Goal: Task Accomplishment & Management: Use online tool/utility

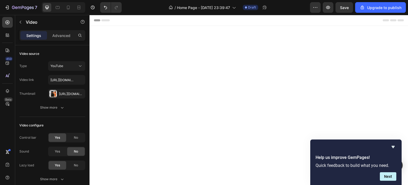
scroll to position [292, 0]
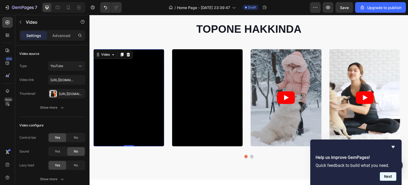
click at [388, 176] on button "Next" at bounding box center [388, 176] width 16 height 8
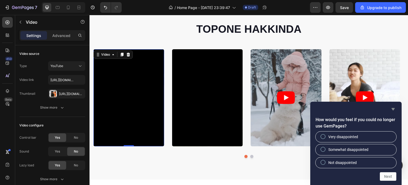
click at [392, 108] on icon "Hide survey" at bounding box center [392, 109] width 3 height 2
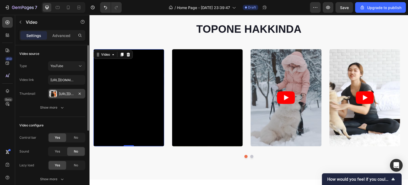
click at [67, 93] on div "[URL][DOMAIN_NAME]" at bounding box center [66, 93] width 15 height 5
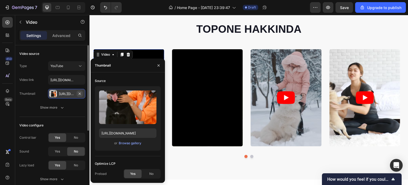
click at [79, 92] on icon "button" at bounding box center [80, 93] width 2 height 2
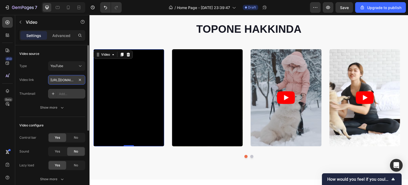
click at [64, 79] on input "[URL][DOMAIN_NAME]" at bounding box center [66, 80] width 37 height 10
paste input "[DOMAIN_NAME][URL]"
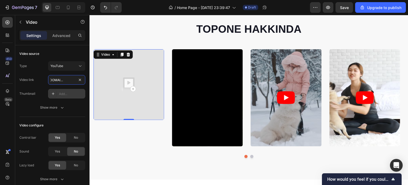
type input "[URL][DOMAIN_NAME]"
click at [63, 92] on div "Add..." at bounding box center [71, 93] width 25 height 5
type input "[URL][DOMAIN_NAME]"
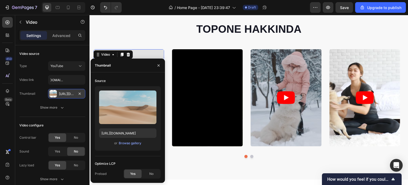
scroll to position [0, 0]
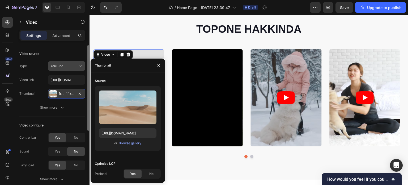
click at [75, 65] on div "YouTube" at bounding box center [63, 65] width 27 height 5
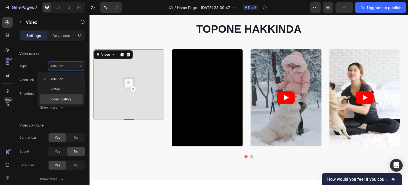
click at [69, 100] on span "Video hosting" at bounding box center [60, 99] width 20 height 5
type input "[URL][DOMAIN_NAME]"
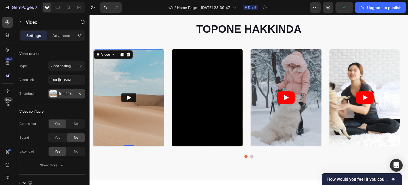
click at [72, 94] on div "[URL][DOMAIN_NAME]" at bounding box center [66, 93] width 15 height 5
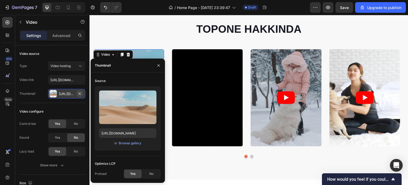
click at [80, 93] on icon "button" at bounding box center [80, 93] width 2 height 2
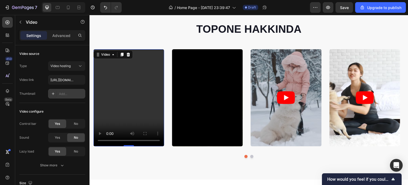
click at [61, 94] on div "Add..." at bounding box center [71, 93] width 25 height 5
type input "[URL][DOMAIN_NAME]"
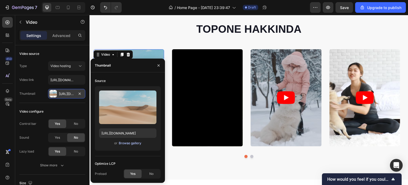
click at [132, 144] on div "Browse gallery" at bounding box center [130, 142] width 23 height 5
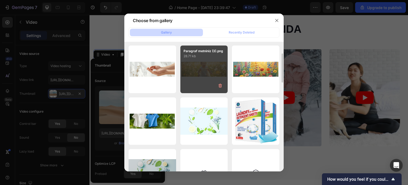
scroll to position [26, 0]
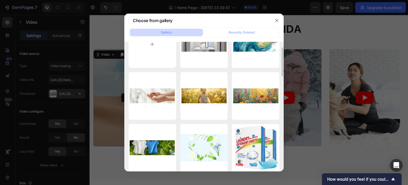
click at [79, 107] on div at bounding box center [204, 92] width 408 height 185
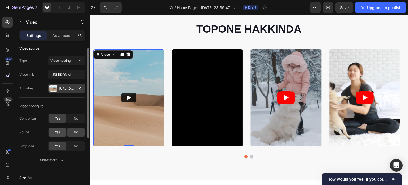
scroll to position [0, 0]
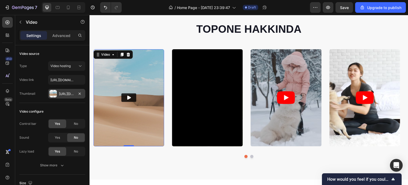
click at [69, 92] on div "[URL][DOMAIN_NAME]" at bounding box center [66, 93] width 15 height 5
click at [35, 80] on div "Video link [URL][DOMAIN_NAME]" at bounding box center [52, 80] width 66 height 10
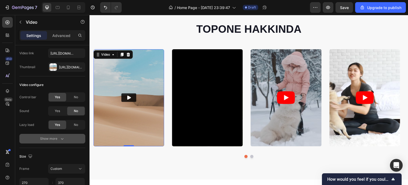
click at [61, 136] on icon "button" at bounding box center [61, 138] width 5 height 5
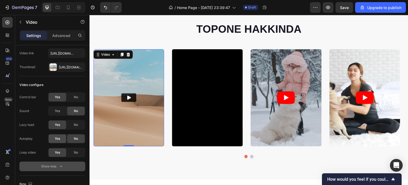
click at [59, 140] on span "Yes" at bounding box center [57, 138] width 5 height 5
click at [127, 98] on icon "Play" at bounding box center [129, 98] width 4 height 4
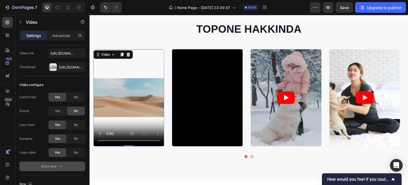
click at [123, 82] on video at bounding box center [128, 97] width 71 height 97
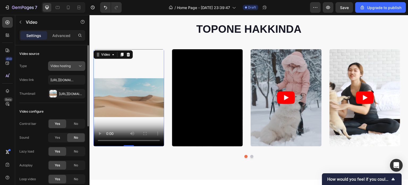
click at [78, 65] on icon at bounding box center [80, 65] width 5 height 5
click at [72, 80] on input "[URL][DOMAIN_NAME]" at bounding box center [66, 80] width 37 height 10
click at [61, 81] on input "text" at bounding box center [66, 80] width 37 height 10
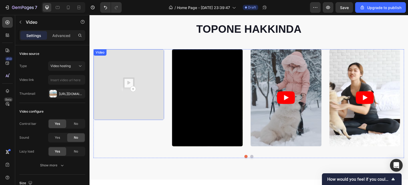
click at [133, 82] on img at bounding box center [128, 84] width 71 height 71
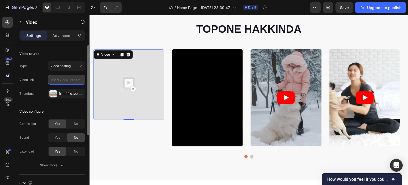
click at [62, 82] on input "text" at bounding box center [66, 80] width 37 height 10
paste input "[URL][DOMAIN_NAME]"
type input "[URL][DOMAIN_NAME]"
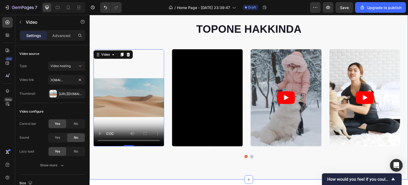
click at [123, 165] on div "TOPONE HAKKINDA Heading Video 0 Video Video Video Video Carousel Row Section 3" at bounding box center [248, 89] width 319 height 179
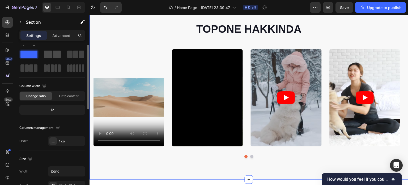
scroll to position [0, 0]
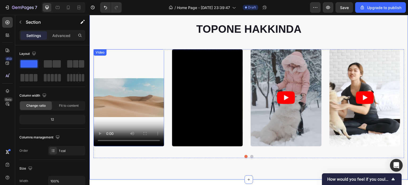
click at [118, 86] on video at bounding box center [128, 97] width 71 height 97
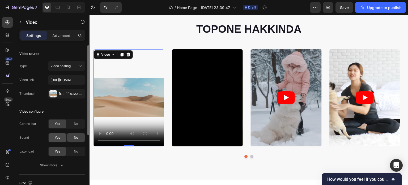
scroll to position [53, 0]
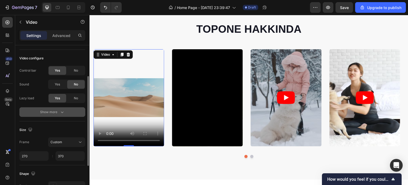
click at [62, 112] on icon "button" at bounding box center [61, 111] width 5 height 5
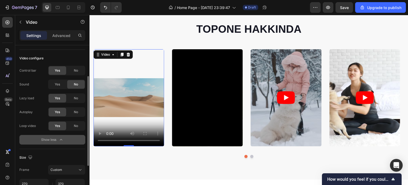
click at [58, 111] on span "Yes" at bounding box center [57, 111] width 5 height 5
click at [71, 111] on div "No" at bounding box center [76, 112] width 18 height 8
click at [69, 126] on div "No" at bounding box center [76, 125] width 18 height 8
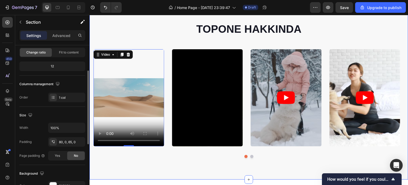
click at [134, 170] on div "TOPONE HAKKINDA Heading Video 0 Video Video Video Video Carousel Row Section 3" at bounding box center [248, 89] width 319 height 179
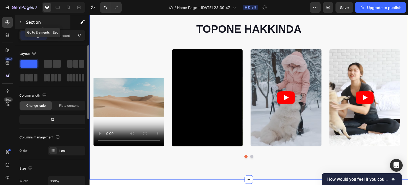
click at [22, 23] on icon "button" at bounding box center [20, 22] width 4 height 4
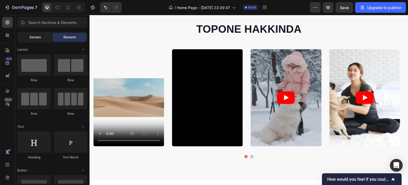
click at [38, 38] on span "Section" at bounding box center [34, 37] width 11 height 5
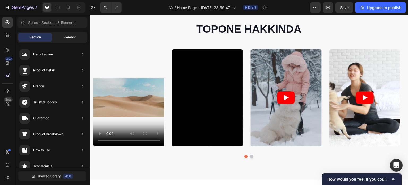
click at [63, 35] on div "Element" at bounding box center [69, 37] width 33 height 8
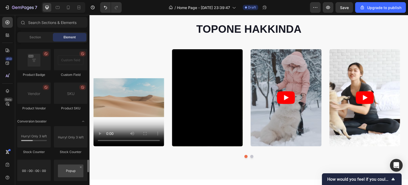
scroll to position [1115, 0]
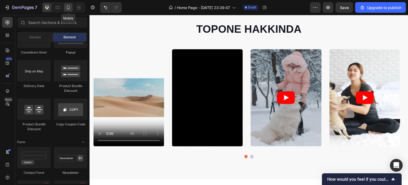
click at [67, 9] on icon at bounding box center [68, 7] width 5 height 5
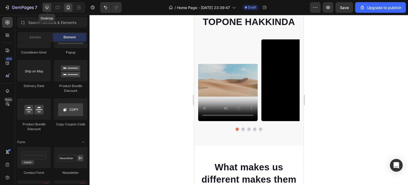
click at [49, 7] on icon at bounding box center [46, 7] width 5 height 5
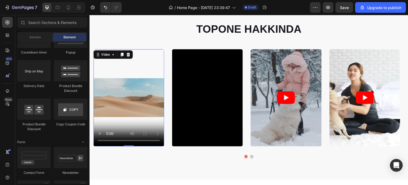
click at [142, 91] on video at bounding box center [128, 97] width 71 height 97
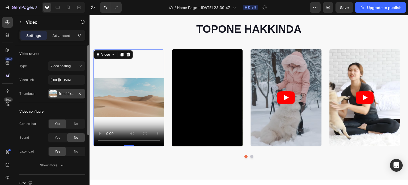
click at [69, 93] on div "[URL][DOMAIN_NAME]" at bounding box center [66, 93] width 15 height 5
click at [73, 107] on div "Video configure" at bounding box center [52, 111] width 66 height 8
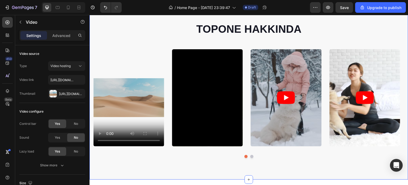
click at [205, 161] on div "TOPONE HAKKINDA Heading Video Video Video Video Video Carousel Row" at bounding box center [248, 92] width 319 height 140
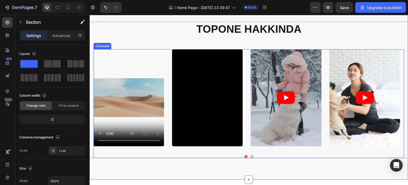
click at [249, 70] on div "Video Video Video Video Video" at bounding box center [248, 97] width 311 height 97
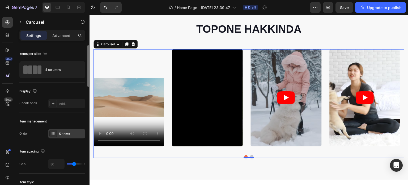
click at [69, 133] on div "5 items" at bounding box center [71, 133] width 25 height 5
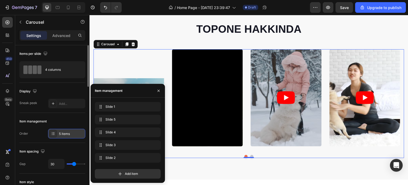
click at [69, 133] on div "5 items" at bounding box center [71, 133] width 25 height 5
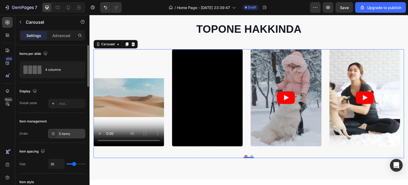
click at [69, 133] on div "5 items" at bounding box center [71, 133] width 25 height 5
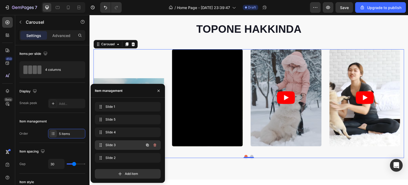
click at [116, 143] on span "Slide 3" at bounding box center [120, 144] width 30 height 5
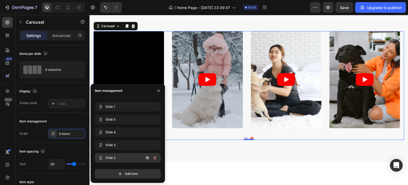
scroll to position [319, 0]
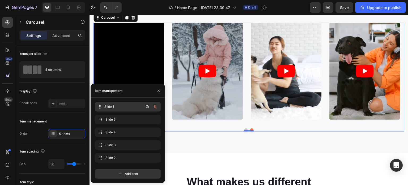
click at [119, 106] on span "Slide 1" at bounding box center [123, 106] width 39 height 5
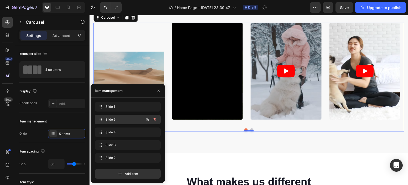
click at [119, 119] on span "Slide 5" at bounding box center [120, 119] width 30 height 5
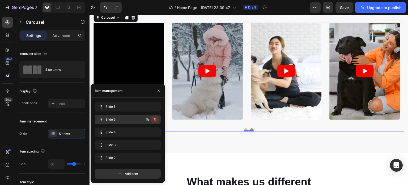
click at [153, 120] on icon "button" at bounding box center [155, 119] width 4 height 4
click at [147, 120] on div "Delete" at bounding box center [151, 119] width 10 height 5
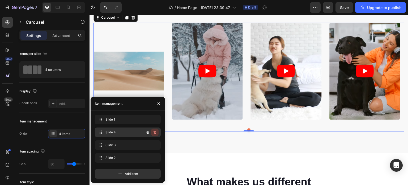
click at [155, 131] on icon "button" at bounding box center [155, 132] width 4 height 4
click at [149, 132] on div "Delete" at bounding box center [151, 132] width 10 height 5
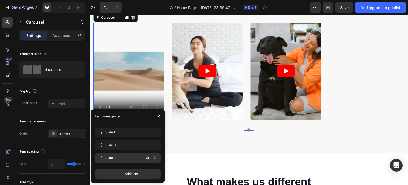
click at [108, 158] on span "Slide 2" at bounding box center [120, 157] width 30 height 5
click at [100, 158] on icon at bounding box center [101, 157] width 4 height 4
drag, startPoint x: 100, startPoint y: 158, endPoint x: 100, endPoint y: 146, distance: 12.2
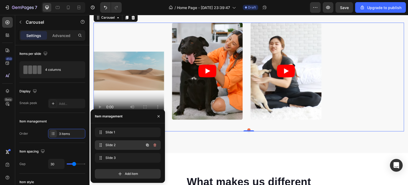
click at [123, 146] on span "Slide 2" at bounding box center [120, 144] width 30 height 5
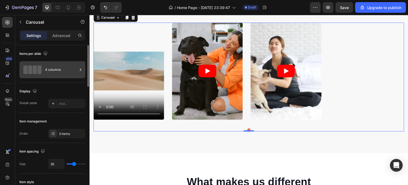
click at [82, 70] on icon at bounding box center [80, 69] width 5 height 5
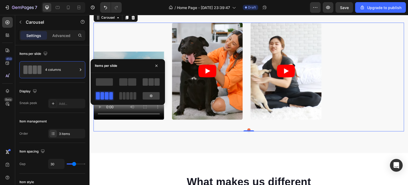
click at [150, 82] on span at bounding box center [150, 81] width 5 height 7
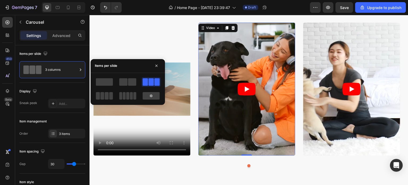
click at [219, 95] on article at bounding box center [246, 89] width 97 height 133
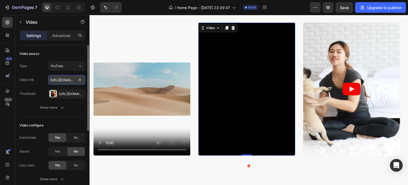
click at [66, 79] on input "[URL][DOMAIN_NAME]" at bounding box center [66, 80] width 37 height 10
paste input "[DOMAIN_NAME][URL]"
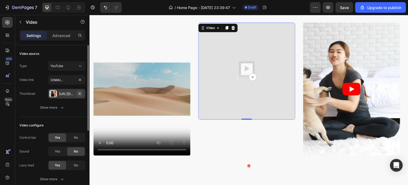
click at [80, 91] on icon "button" at bounding box center [80, 93] width 4 height 4
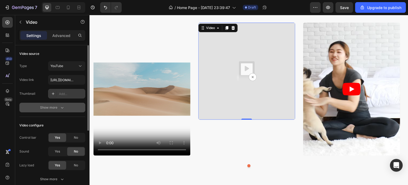
click at [61, 107] on icon "button" at bounding box center [61, 107] width 5 height 5
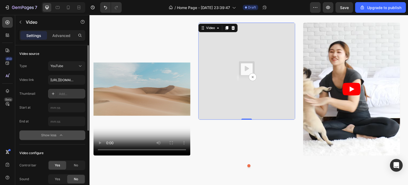
scroll to position [53, 0]
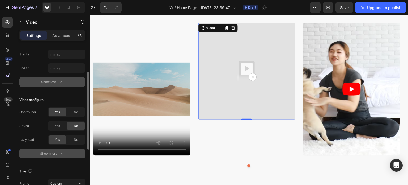
click at [58, 155] on div "Show more" at bounding box center [52, 153] width 25 height 5
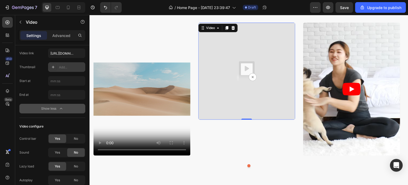
scroll to position [0, 0]
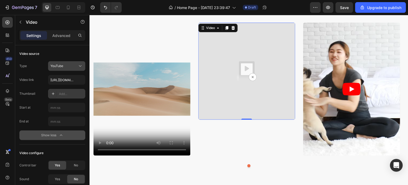
click at [81, 65] on icon at bounding box center [80, 65] width 5 height 5
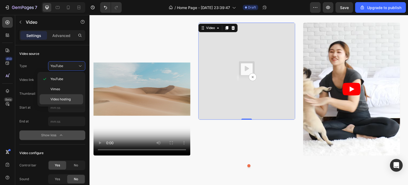
click at [65, 102] on div "Video hosting" at bounding box center [62, 99] width 44 height 10
type input "[URL][DOMAIN_NAME]"
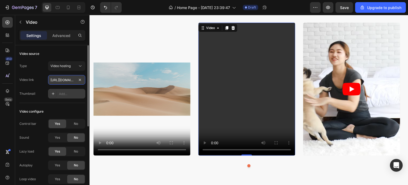
click at [67, 80] on input "[URL][DOMAIN_NAME]" at bounding box center [66, 80] width 37 height 10
paste input "[URL][DOMAIN_NAME]"
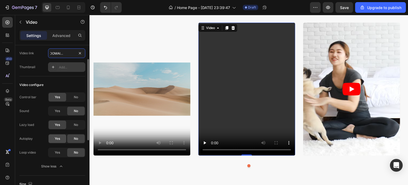
type input "[URL][DOMAIN_NAME]"
click at [57, 139] on span "Yes" at bounding box center [57, 138] width 5 height 5
click at [71, 139] on div "No" at bounding box center [76, 138] width 18 height 8
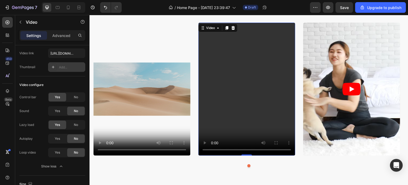
click at [240, 117] on video at bounding box center [246, 89] width 97 height 133
click at [346, 51] on article at bounding box center [351, 89] width 97 height 133
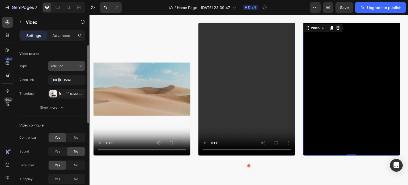
click at [66, 67] on div "YouTube" at bounding box center [63, 65] width 27 height 5
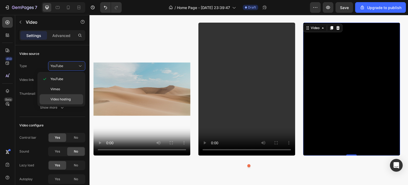
click at [68, 99] on span "Video hosting" at bounding box center [60, 99] width 20 height 5
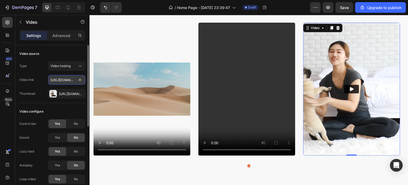
click at [66, 78] on input "[URL][DOMAIN_NAME]" at bounding box center [66, 80] width 37 height 10
paste input "[DOMAIN_NAME][URL]"
type input "[URL][DOMAIN_NAME]"
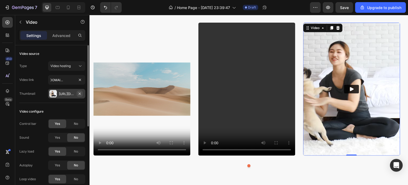
click at [80, 92] on icon "button" at bounding box center [80, 93] width 4 height 4
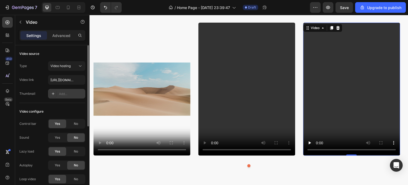
click at [58, 105] on div "Video configure Control bar Yes No Sound Yes No Lazy load Yes No Autoplay Yes N…" at bounding box center [52, 152] width 66 height 99
click at [58, 92] on div "Add..." at bounding box center [66, 94] width 37 height 10
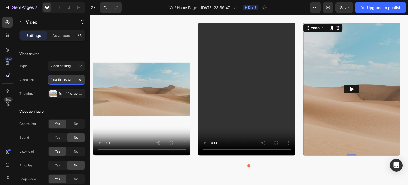
click at [71, 79] on input "[URL][DOMAIN_NAME]" at bounding box center [66, 80] width 37 height 10
click at [354, 90] on icon "Play" at bounding box center [351, 88] width 5 height 5
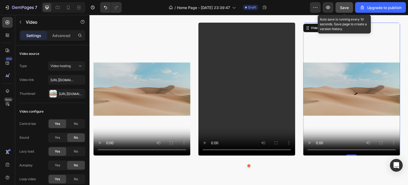
click at [343, 6] on span "Save" at bounding box center [344, 7] width 9 height 5
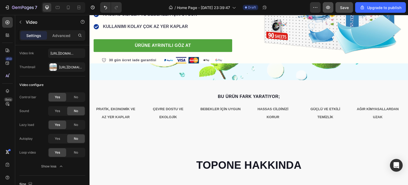
scroll to position [106, 0]
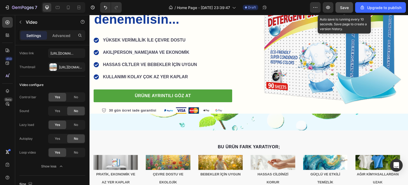
click at [342, 5] on span "Save" at bounding box center [344, 7] width 9 height 5
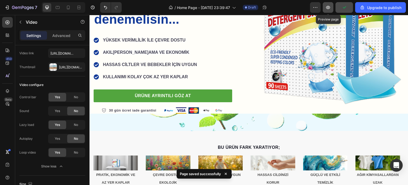
click at [332, 7] on button "button" at bounding box center [328, 7] width 11 height 11
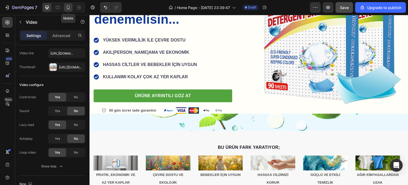
click at [69, 8] on icon at bounding box center [68, 8] width 3 height 4
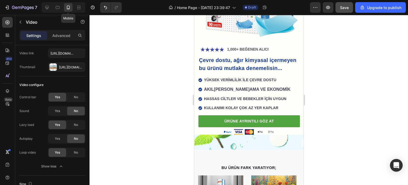
scroll to position [90, 0]
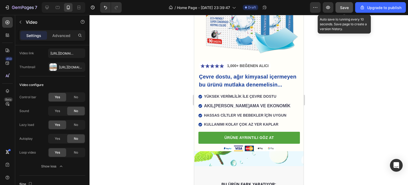
click at [351, 10] on button "Save" at bounding box center [344, 7] width 18 height 11
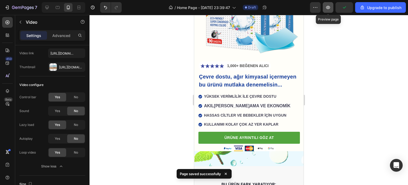
click at [331, 7] on icon "button" at bounding box center [327, 7] width 5 height 5
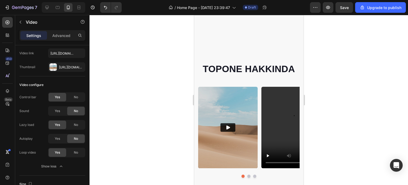
scroll to position [329, 0]
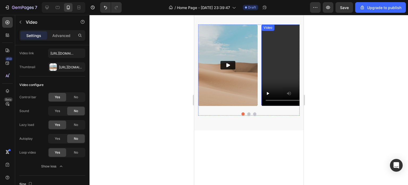
click at [270, 65] on video at bounding box center [290, 65] width 59 height 82
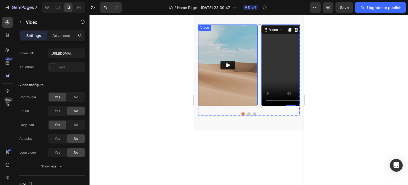
click at [230, 62] on button "Play" at bounding box center [227, 65] width 15 height 8
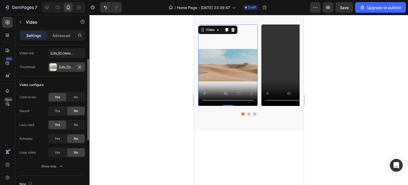
click at [81, 67] on icon "button" at bounding box center [80, 67] width 4 height 4
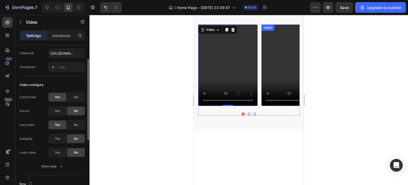
click at [284, 59] on video at bounding box center [290, 65] width 59 height 82
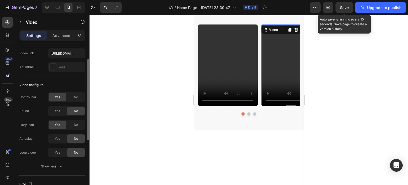
click at [341, 8] on span "Save" at bounding box center [344, 7] width 9 height 5
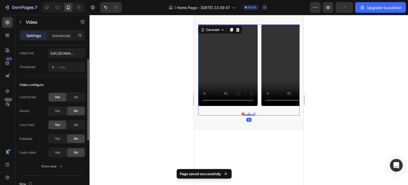
click at [253, 114] on button "Dot" at bounding box center [254, 113] width 3 height 3
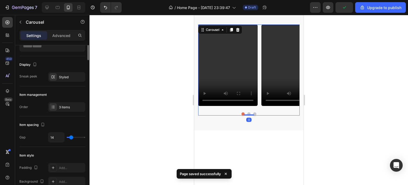
scroll to position [0, 0]
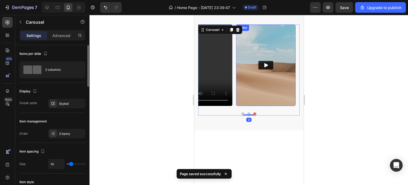
click at [268, 71] on img at bounding box center [265, 65] width 59 height 82
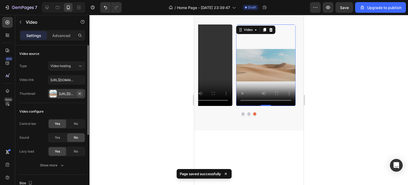
click at [81, 91] on button "button" at bounding box center [79, 93] width 6 height 6
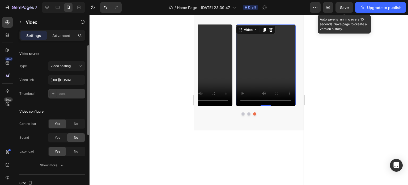
click at [341, 7] on span "Save" at bounding box center [344, 7] width 9 height 5
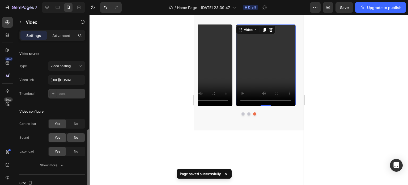
scroll to position [53, 0]
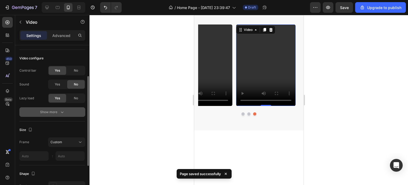
click at [62, 113] on icon "button" at bounding box center [61, 111] width 5 height 5
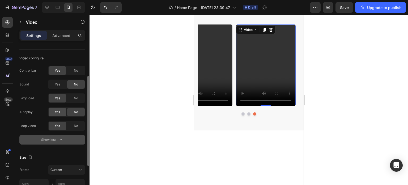
click at [57, 113] on span "Yes" at bounding box center [57, 111] width 5 height 5
click at [214, 70] on video at bounding box center [202, 65] width 59 height 82
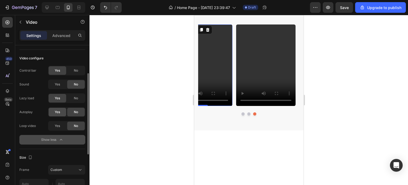
click at [55, 113] on span "Yes" at bounding box center [57, 111] width 5 height 5
click at [55, 124] on span "Yes" at bounding box center [57, 125] width 5 height 5
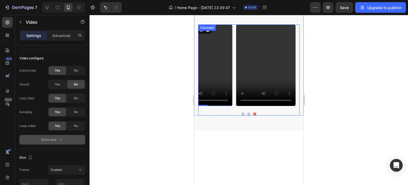
click at [241, 113] on button "Dot" at bounding box center [242, 113] width 3 height 3
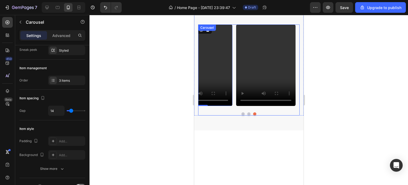
scroll to position [0, 0]
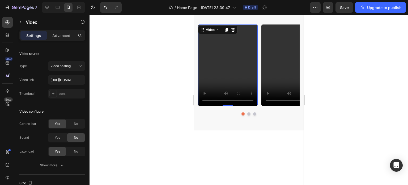
click at [215, 67] on video at bounding box center [227, 65] width 59 height 82
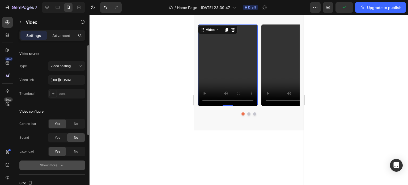
click at [56, 163] on div "Show more" at bounding box center [52, 164] width 25 height 5
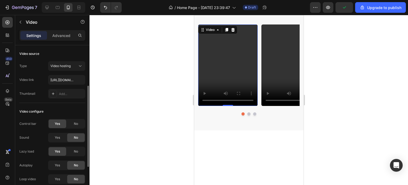
scroll to position [27, 0]
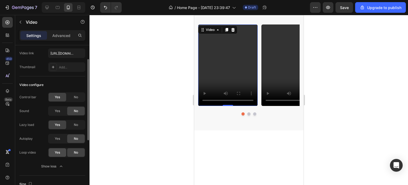
click at [62, 150] on div "Yes" at bounding box center [58, 152] width 18 height 8
click at [58, 137] on span "Yes" at bounding box center [57, 138] width 5 height 5
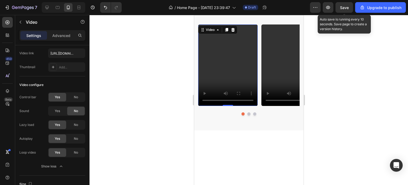
click at [340, 7] on span "Save" at bounding box center [344, 7] width 9 height 5
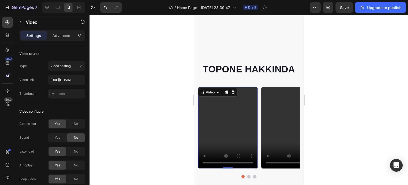
scroll to position [355, 0]
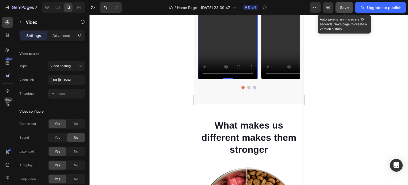
click at [350, 8] on button "Save" at bounding box center [344, 7] width 18 height 11
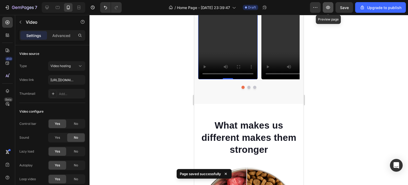
click at [328, 8] on icon "button" at bounding box center [327, 7] width 5 height 5
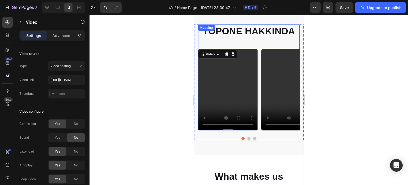
scroll to position [290, 0]
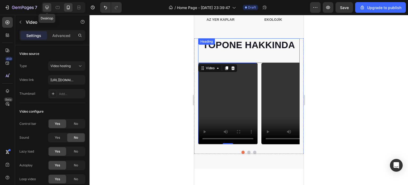
click at [48, 7] on icon at bounding box center [46, 7] width 3 height 3
type input "270"
type input "370"
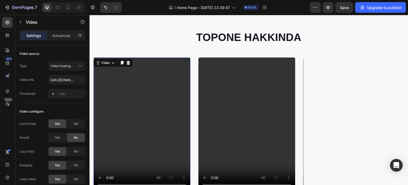
scroll to position [277, 0]
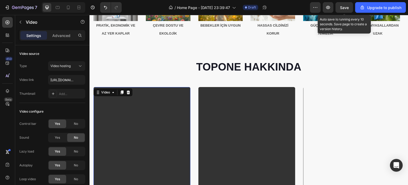
click at [345, 9] on span "Save" at bounding box center [344, 7] width 9 height 5
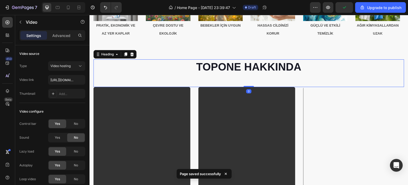
click at [212, 68] on h2 "TOPONE HAKKINDA" at bounding box center [248, 66] width 311 height 15
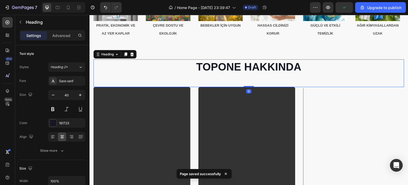
click at [223, 67] on h2 "TOPONE HAKKINDA" at bounding box center [248, 66] width 311 height 15
click at [223, 67] on p "TOPONE HAKKINDA" at bounding box center [249, 67] width 310 height 14
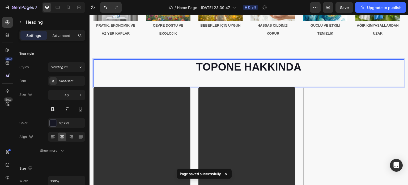
click at [246, 66] on p "TOPONE HAKKINDA" at bounding box center [249, 67] width 310 height 14
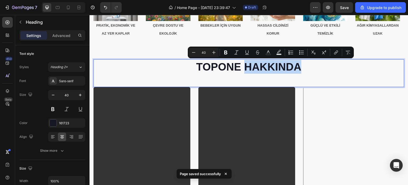
drag, startPoint x: 244, startPoint y: 65, endPoint x: 302, endPoint y: 66, distance: 58.4
click at [302, 66] on p "TOPONE HAKKINDA" at bounding box center [249, 67] width 310 height 14
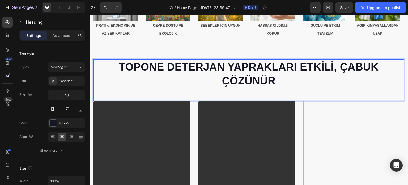
click at [339, 67] on p "TOPONE DETERJAN YAPRAKLARI ETKİLİ, ÇABUK ÇÖZÜNÜR" at bounding box center [249, 74] width 310 height 28
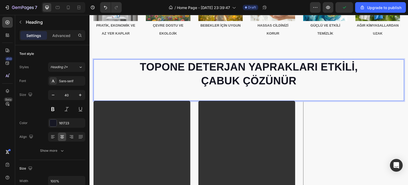
click at [353, 67] on p "TOPONE DETERJAN YAPRAKLARI ETKİLİ, ÇABUK ÇÖZÜNÜR" at bounding box center [249, 74] width 310 height 28
click at [354, 69] on p "TOPONE DETERJAN YAPRAKLARI ETKİLİ, ÇABUK ÇÖZÜNÜR" at bounding box center [249, 74] width 310 height 28
click at [304, 79] on p "TOPONE DETERJAN YAPRAKLARI ETKİLİ ÇABUK ÇÖZÜNÜR" at bounding box center [249, 74] width 310 height 28
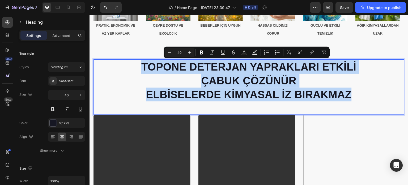
drag, startPoint x: 359, startPoint y: 92, endPoint x: 139, endPoint y: 63, distance: 222.4
click at [139, 63] on p "TOPONE DETERJAN YAPRAKLARI ETKİLİ ÇABUK ÇÖZÜNÜR ELBİSELERDE KİMYASAL İZ BIRAKMAZ" at bounding box center [249, 80] width 310 height 41
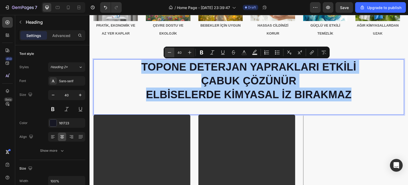
click at [172, 52] on icon "Editor contextual toolbar" at bounding box center [169, 52] width 5 height 5
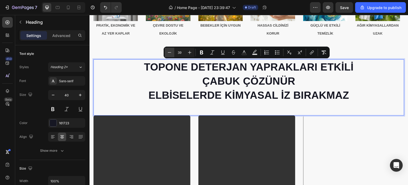
click at [172, 52] on icon "Editor contextual toolbar" at bounding box center [169, 52] width 5 height 5
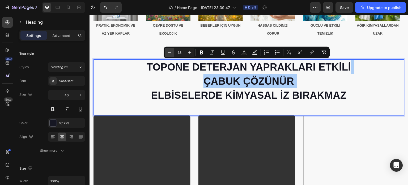
click at [172, 52] on icon "Editor contextual toolbar" at bounding box center [169, 52] width 5 height 5
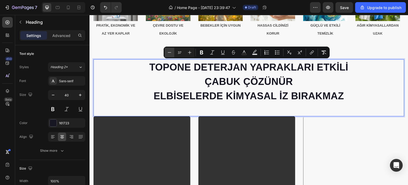
click at [172, 52] on icon "Editor contextual toolbar" at bounding box center [169, 52] width 5 height 5
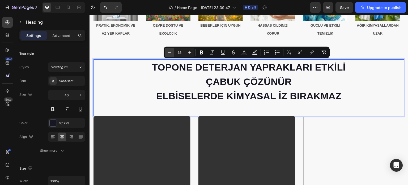
click at [172, 52] on icon "Editor contextual toolbar" at bounding box center [169, 52] width 5 height 5
type input "35"
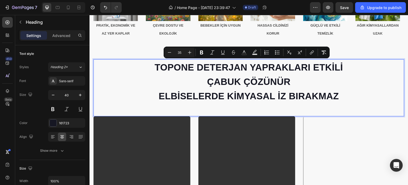
click at [223, 112] on div "TOPONE DETERJAN YAPRAKLARI ETKİLİ ÇABUK ÇÖZÜNÜR ELBİSELERDE KİMYASAL İZ BIRAKMA…" at bounding box center [248, 87] width 311 height 57
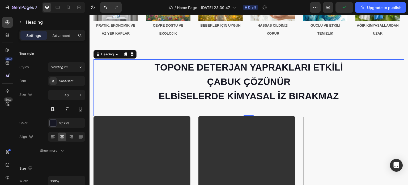
drag, startPoint x: 248, startPoint y: 113, endPoint x: 248, endPoint y: 108, distance: 5.6
click at [248, 108] on div "TOPONE DETERJAN YAPRAKLARI ETKİLİ ÇABUK ÇÖZÜNÜR ELBİSELERDE KİMYASAL İZ BIRAKMA…" at bounding box center [248, 87] width 311 height 57
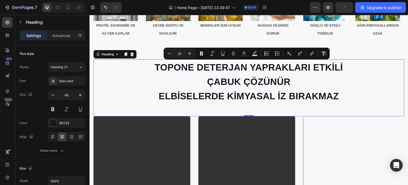
click at [284, 102] on h2 "TOPONE DETERJAN YAPRAKLARI ETKİLİ ÇABUK ÇÖZÜNÜR ELBİSELERDE KİMYASAL İZ BIRAKMAZ" at bounding box center [248, 81] width 311 height 44
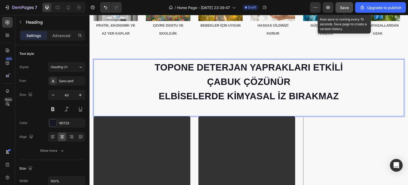
click at [345, 2] on button "Save" at bounding box center [344, 7] width 18 height 11
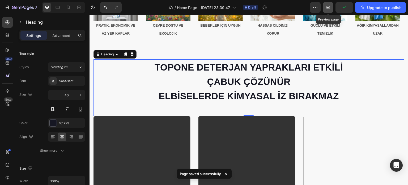
click at [327, 9] on icon "button" at bounding box center [327, 7] width 5 height 5
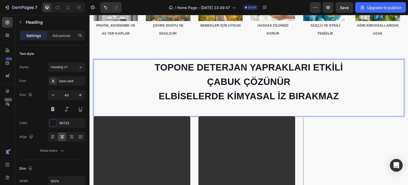
click at [311, 64] on span "TOPONE DETERJAN YAPRAKLARI ETKİLİ" at bounding box center [249, 67] width 189 height 10
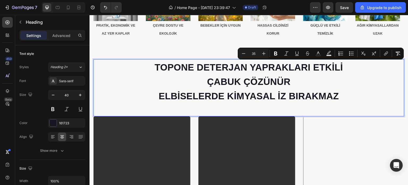
click at [311, 66] on span "TOPONE DETERJAN YAPRAKLARI ETKİLİ" at bounding box center [249, 67] width 189 height 10
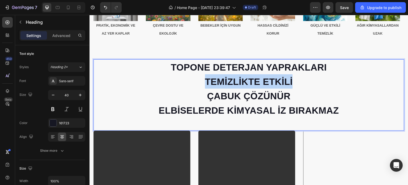
drag, startPoint x: 290, startPoint y: 78, endPoint x: 203, endPoint y: 78, distance: 86.8
click at [205, 78] on span "TEMİZLİKTE ETKİLİ" at bounding box center [249, 81] width 88 height 10
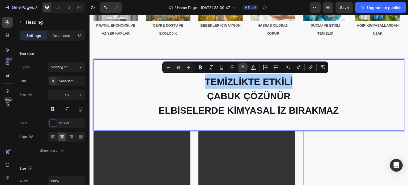
click at [245, 69] on rect "Editor contextual toolbar" at bounding box center [242, 69] width 5 height 1
type input "161723"
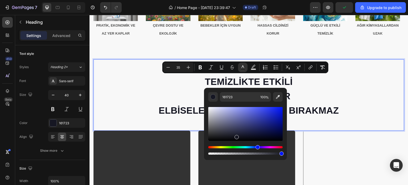
click at [353, 70] on p "TOPONE DETERJAN YAPRAKLARI TEMİZLİKTE ETKİLİ ÇABUK ÇÖZÜNÜR ELBİSELERDE KİMYASAL…" at bounding box center [249, 88] width 310 height 57
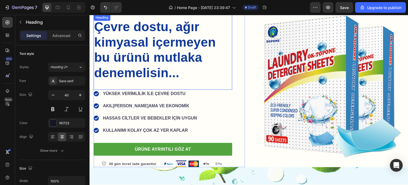
scroll to position [65, 0]
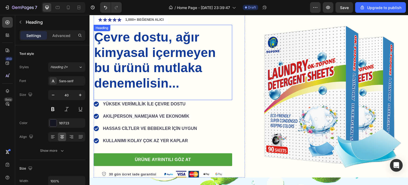
click at [153, 61] on h2 "Çevre dostu, ağır kimyasal içermeyen bu ürünü mutlaka denemelisin..." at bounding box center [162, 60] width 139 height 62
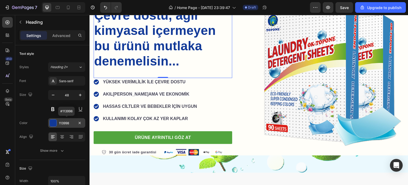
click at [68, 121] on div "113998" at bounding box center [66, 123] width 15 height 5
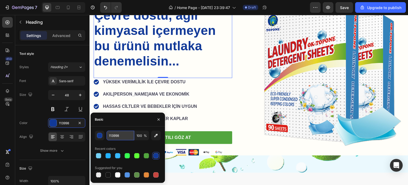
click at [114, 135] on input "113998" at bounding box center [120, 135] width 28 height 10
click at [246, 139] on div "Icon Icon Icon Icon Icon Icon List 1,000+ BEĞENEN ALICI Text Block Row Çevre do…" at bounding box center [248, 73] width 319 height 163
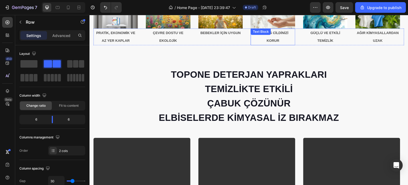
scroll to position [250, 0]
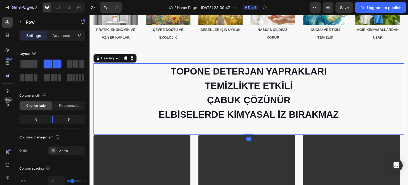
click at [253, 86] on span "TEMİZLİKTE ETKİLİ" at bounding box center [249, 85] width 88 height 10
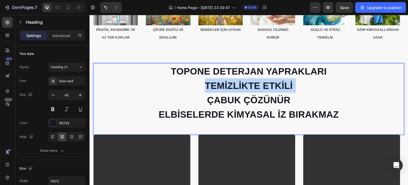
click at [253, 86] on span "TEMİZLİKTE ETKİLİ" at bounding box center [249, 85] width 88 height 10
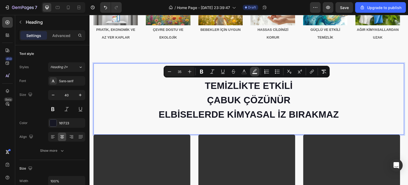
click at [255, 72] on icon "Editor contextual toolbar" at bounding box center [254, 71] width 5 height 5
type input "000000"
type input "77"
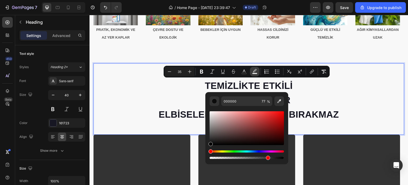
click at [255, 72] on icon "Editor contextual toolbar" at bounding box center [254, 71] width 5 height 5
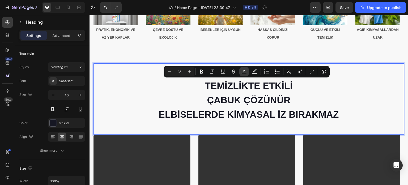
click at [246, 72] on button "Text Color" at bounding box center [244, 72] width 10 height 10
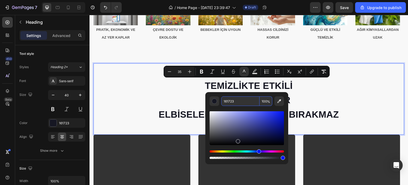
click at [236, 100] on input "161723" at bounding box center [240, 101] width 38 height 10
paste input "13998"
type input "113998"
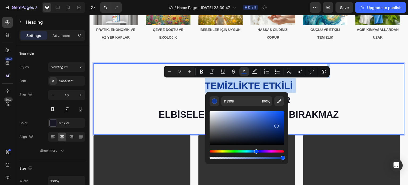
click at [327, 90] on p "TOPONE DETERJAN YAPRAKLARI TEMİZLİKTE ETKİLİ ÇABUK ÇÖZÜNÜR ELBİSELERDE KİMYASAL…" at bounding box center [249, 92] width 310 height 57
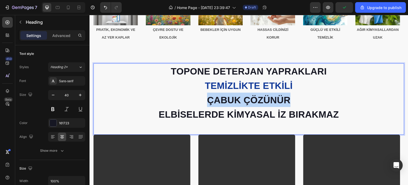
drag, startPoint x: 290, startPoint y: 97, endPoint x: 208, endPoint y: 99, distance: 81.8
click at [208, 99] on p "TOPONE DETERJAN YAPRAKLARI TEMİZLİKTE ETKİLİ ÇABUK ÇÖZÜNÜR ELBİSELERDE KİMYASAL…" at bounding box center [249, 92] width 310 height 57
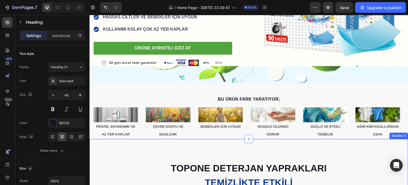
scroll to position [144, 0]
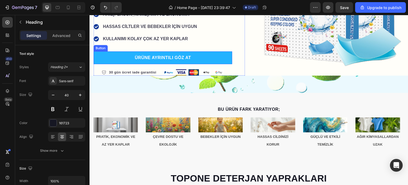
click at [207, 58] on link "ÜRÜNE AYRINTILI GÖZ AT" at bounding box center [162, 57] width 139 height 13
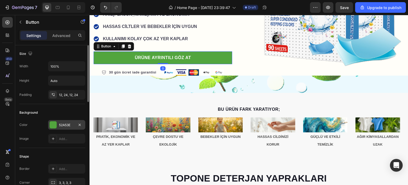
click at [64, 122] on div "52A53E" at bounding box center [66, 124] width 15 height 5
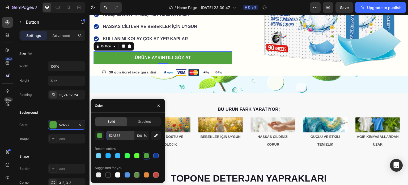
click at [121, 136] on input "52A53E" at bounding box center [120, 135] width 28 height 10
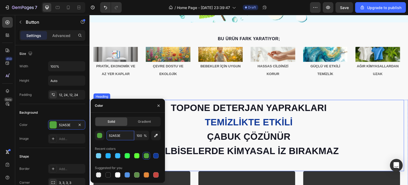
scroll to position [250, 0]
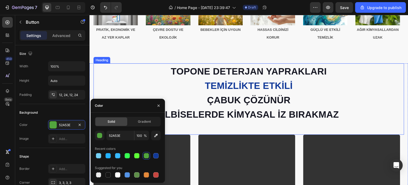
click at [261, 96] on span "ÇABUK ÇÖZÜNÜR" at bounding box center [248, 100] width 83 height 10
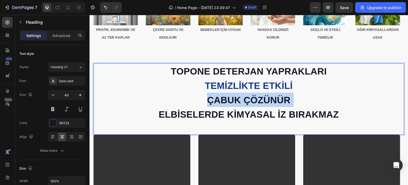
click at [261, 96] on span "ÇABUK ÇÖZÜNÜR" at bounding box center [248, 100] width 83 height 10
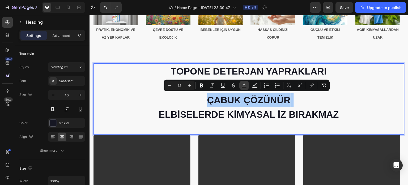
click at [244, 87] on rect "Editor contextual toolbar" at bounding box center [244, 87] width 5 height 1
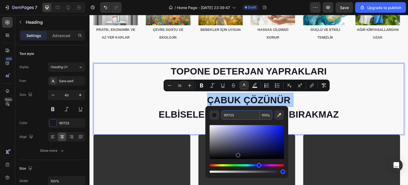
click at [242, 116] on input "161723" at bounding box center [240, 115] width 38 height 10
paste input "52A53E"
type input "52A53E"
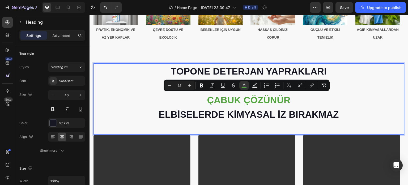
click at [318, 103] on p "TOPONE DETERJAN YAPRAKLARI TEMİZLİKTE ETKİLİ ÇABUK ÇÖZÜNÜR ELBİSELERDE KİMYASAL…" at bounding box center [249, 92] width 310 height 57
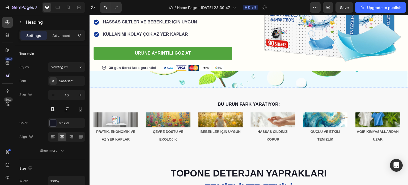
scroll to position [118, 0]
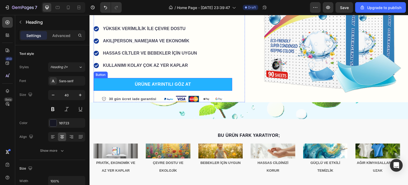
click at [200, 85] on link "ÜRÜNE AYRINTILI GÖZ AT" at bounding box center [162, 84] width 139 height 13
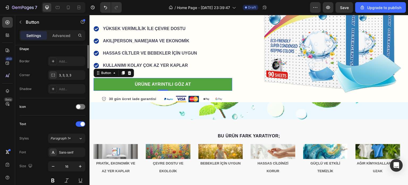
scroll to position [1, 0]
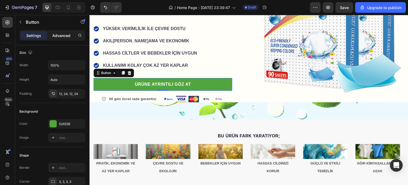
click at [63, 37] on p "Advanced" at bounding box center [61, 36] width 18 height 6
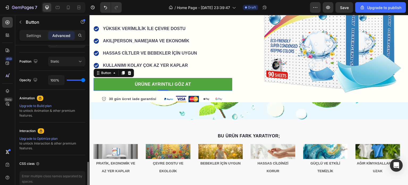
scroll to position [213, 0]
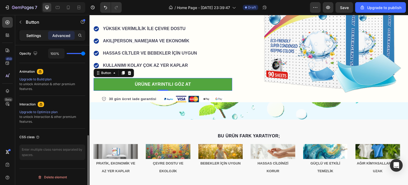
click at [37, 35] on p "Settings" at bounding box center [33, 36] width 15 height 6
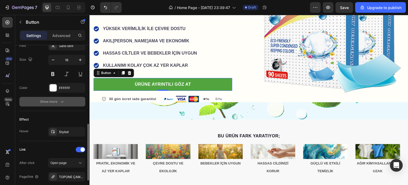
click at [64, 99] on icon "button" at bounding box center [61, 101] width 5 height 5
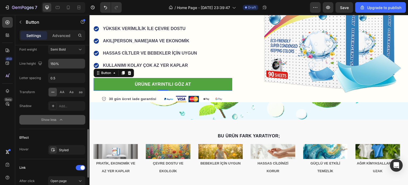
scroll to position [319, 0]
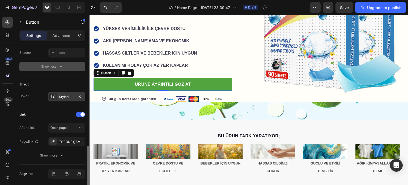
click at [70, 95] on div "Styled" at bounding box center [66, 96] width 15 height 5
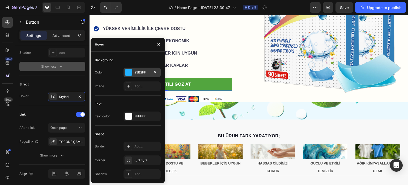
click at [140, 72] on div "23B2FF" at bounding box center [141, 72] width 15 height 5
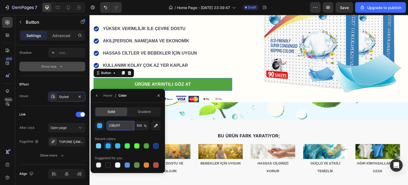
click at [116, 126] on input "23B2FF" at bounding box center [120, 126] width 28 height 10
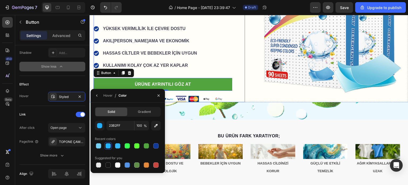
click at [241, 78] on div "Icon Icon Icon Icon Icon Icon List 1,000+ BEĞENEN ALICI Text Block Row Çevre do…" at bounding box center [168, 20] width 151 height 163
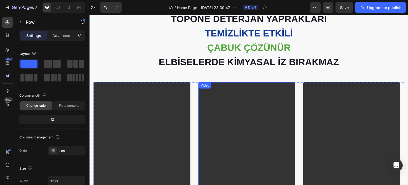
scroll to position [304, 0]
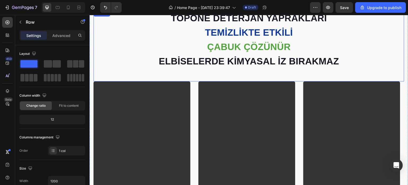
click at [231, 59] on span "ELBİSELERDE KİMYASAL İZ BIRAKMAZ" at bounding box center [249, 61] width 180 height 10
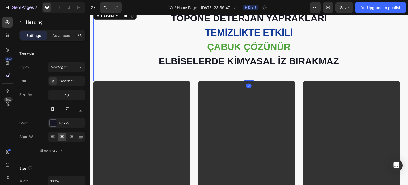
scroll to position [301, 0]
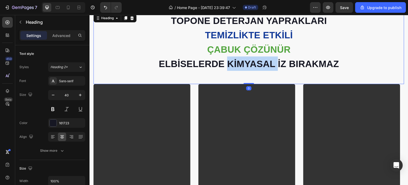
click at [231, 56] on p "TOPONE DETERJAN YAPRAKLARI TEMİZLİKTE ETKİLİ ÇABUK ÇÖZÜNÜR ELBİSELERDE KİMYASAL…" at bounding box center [249, 41] width 310 height 57
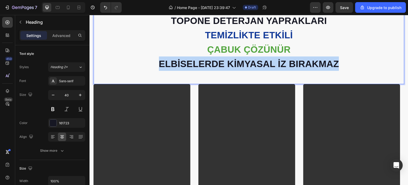
click at [231, 56] on p "TOPONE DETERJAN YAPRAKLARI TEMİZLİKTE ETKİLİ ÇABUK ÇÖZÜNÜR ELBİSELERDE KİMYASAL…" at bounding box center [249, 41] width 310 height 57
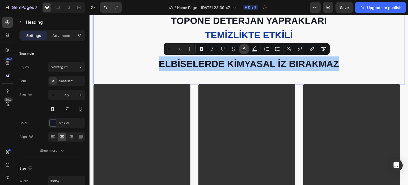
click at [244, 49] on icon "Editor contextual toolbar" at bounding box center [243, 48] width 5 height 5
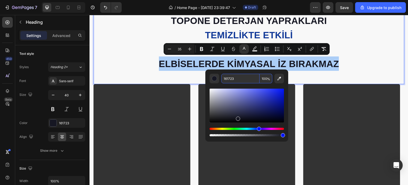
click at [231, 80] on input "161723" at bounding box center [240, 79] width 38 height 10
paste input "23B2FF"
type input "23B2FF"
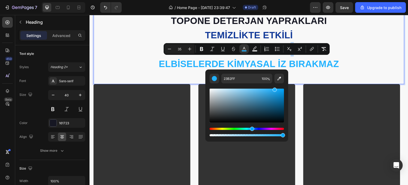
click at [349, 65] on p "TOPONE DETERJAN YAPRAKLARI TEMİZLİKTE ETKİLİ ÇABUK ÇÖZÜNÜR ELBİSELERDE KİMYASAL…" at bounding box center [249, 41] width 310 height 57
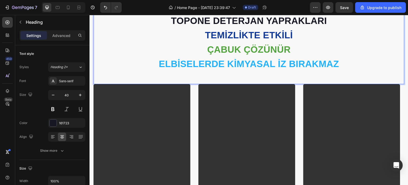
scroll to position [248, 0]
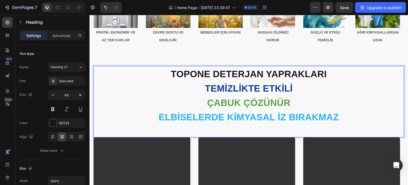
click at [340, 85] on p "TOPONE DETERJAN YAPRAKLARI TEMİZLİKTE ETKİLİ ÇABUK ÇÖZÜNÜR ELBİSELERDE KİMYASAL…" at bounding box center [249, 94] width 310 height 57
click at [354, 103] on p "TOPONE DETERJAN YAPRAKLARI TEMİZLİKTE ETKİLİ ÇABUK ÇÖZÜNÜR ELBİSELERDE KİMYASAL…" at bounding box center [249, 94] width 310 height 57
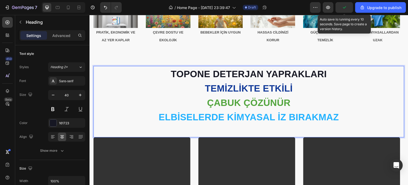
click at [345, 7] on icon "button" at bounding box center [343, 7] width 5 height 5
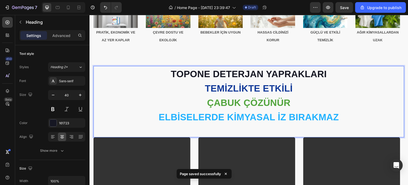
click at [131, 90] on p "TOPONE DETERJAN YAPRAKLARI TEMİZLİKTE ETKİLİ ÇABUK ÇÖZÜNÜR ELBİSELERDE KİMYASAL…" at bounding box center [249, 94] width 310 height 57
click at [193, 91] on p "TOPONE DETERJAN YAPRAKLARI TEMİZLİKTE ETKİLİ ÇABUK ÇÖZÜNÜR ELBİSELERDE KİMYASAL…" at bounding box center [249, 94] width 310 height 57
click at [123, 91] on p "TOPONE DETERJAN YAPRAKLARI TEMİZLİKTE ETKİLİ ÇABUK ÇÖZÜNÜR ELBİSELERDE KİMYASAL…" at bounding box center [249, 94] width 310 height 57
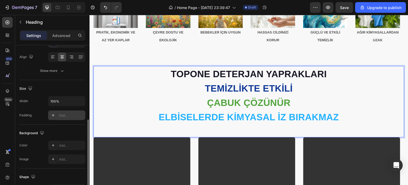
scroll to position [133, 0]
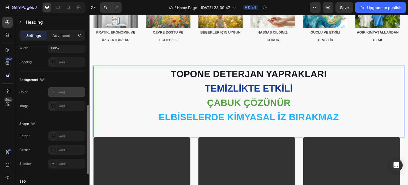
click at [65, 90] on div "Add..." at bounding box center [71, 92] width 25 height 5
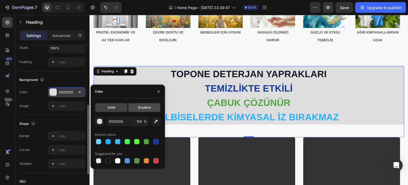
click at [139, 108] on span "Gradient" at bounding box center [144, 107] width 13 height 5
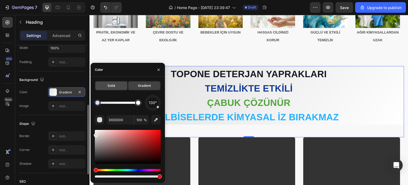
click at [118, 87] on div "Solid" at bounding box center [111, 85] width 32 height 8
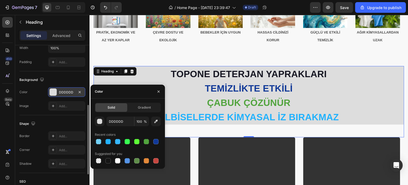
click at [390, 125] on div "TOPONE DETERJAN YAPRAKLARI TEMİZLİKTE ETKİLİ ÇABUK ÇÖZÜNÜR ELBİSELERDE KİMYASAL…" at bounding box center [248, 101] width 311 height 71
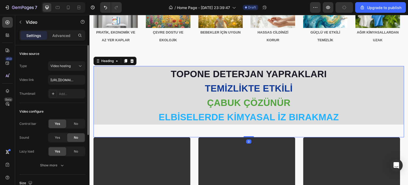
click at [164, 92] on p "⁠⁠⁠⁠⁠⁠⁠ TOPONE DETERJAN YAPRAKLARI TEMİZLİKTE ETKİLİ ÇABUK ÇÖZÜNÜR ELBİSELERDE …" at bounding box center [249, 94] width 310 height 57
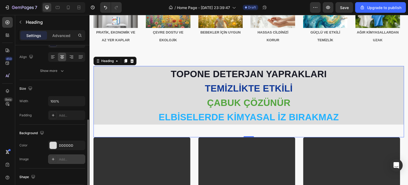
scroll to position [106, 0]
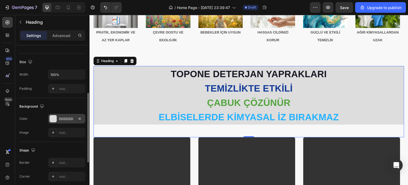
click at [64, 118] on div "DDDDDD" at bounding box center [66, 118] width 15 height 5
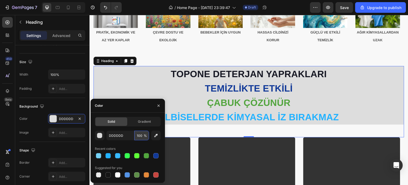
click at [142, 135] on input "100" at bounding box center [141, 135] width 15 height 10
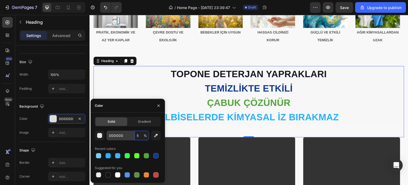
type input "50"
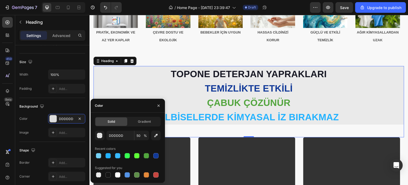
click at [289, 124] on div "⁠⁠⁠⁠⁠⁠⁠ TOPONE DETERJAN YAPRAKLARI TEMİZLİKTE ETKİLİ ÇABUK ÇÖZÜNÜR ELBİSELERDE …" at bounding box center [248, 101] width 311 height 71
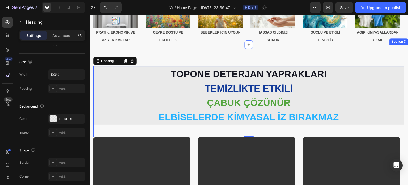
click at [303, 53] on div "⁠⁠⁠⁠⁠⁠⁠ TOPONE DETERJAN YAPRAKLARI TEMİZLİKTE ETKİLİ ÇABUK ÇÖZÜNÜR ELBİSELERDE …" at bounding box center [248, 174] width 319 height 258
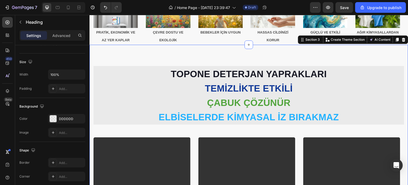
scroll to position [0, 0]
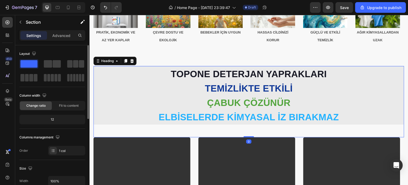
click at [251, 127] on div "⁠⁠⁠⁠⁠⁠⁠ TOPONE DETERJAN YAPRAKLARI TEMİZLİKTE ETKİLİ ÇABUK ÇÖZÜNÜR ELBİSELERDE …" at bounding box center [248, 101] width 311 height 71
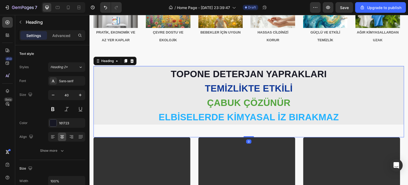
drag, startPoint x: 247, startPoint y: 135, endPoint x: 247, endPoint y: 124, distance: 10.6
click at [247, 124] on div "⁠⁠⁠⁠⁠⁠⁠ TOPONE DETERJAN YAPRAKLARI TEMİZLİKTE ETKİLİ ÇABUK ÇÖZÜNÜR ELBİSELERDE …" at bounding box center [248, 101] width 311 height 71
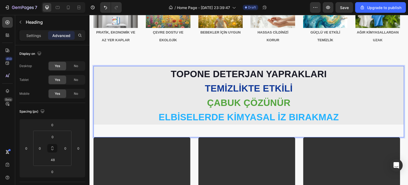
click at [247, 117] on span "ELBİSELERDE KİMYASAL İZ BIRAKMAZ" at bounding box center [249, 117] width 180 height 10
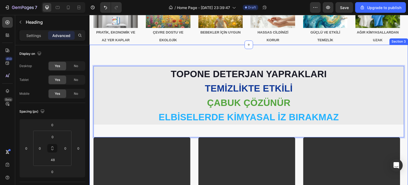
click at [327, 51] on div "TOPONE DETERJAN YAPRAKLARI TEMİZLİKTE ETKİLİ ÇABUK ÇÖZÜNÜR ELBİSELERDE KİMYASAL…" at bounding box center [248, 174] width 319 height 258
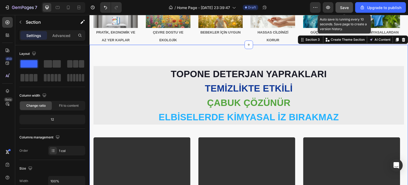
click at [342, 7] on span "Save" at bounding box center [344, 7] width 9 height 5
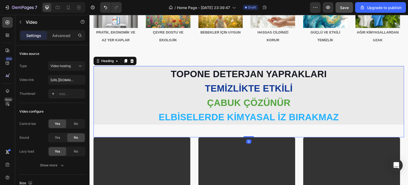
click at [191, 131] on div "⁠⁠⁠⁠⁠⁠⁠ TOPONE DETERJAN YAPRAKLARI TEMİZLİKTE ETKİLİ ÇABUK ÇÖZÜNÜR ELBİSELERDE …" at bounding box center [248, 101] width 311 height 71
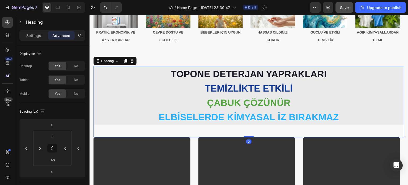
drag, startPoint x: 247, startPoint y: 135, endPoint x: 247, endPoint y: 131, distance: 4.0
click at [247, 131] on div "⁠⁠⁠⁠⁠⁠⁠ TOPONE DETERJAN YAPRAKLARI TEMİZLİKTE ETKİLİ ÇABUK ÇÖZÜNÜR ELBİSELERDE …" at bounding box center [248, 101] width 311 height 71
drag, startPoint x: 247, startPoint y: 135, endPoint x: 247, endPoint y: 127, distance: 7.7
click at [247, 127] on div "⁠⁠⁠⁠⁠⁠⁠ TOPONE DETERJAN YAPRAKLARI TEMİZLİKTE ETKİLİ ÇABUK ÇÖZÜNÜR ELBİSELERDE …" at bounding box center [248, 101] width 311 height 71
click at [247, 128] on div "⁠⁠⁠⁠⁠⁠⁠ TOPONE DETERJAN YAPRAKLARI TEMİZLİKTE ETKİLİ ÇABUK ÇÖZÜNÜR ELBİSELERDE …" at bounding box center [248, 101] width 311 height 71
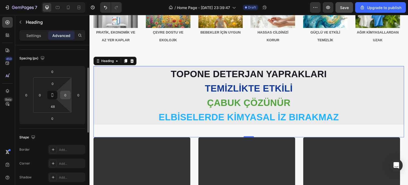
scroll to position [27, 0]
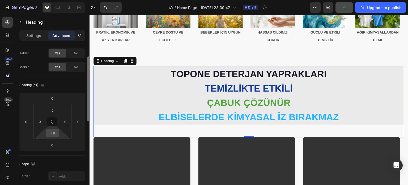
click at [54, 133] on input "48" at bounding box center [52, 133] width 11 height 8
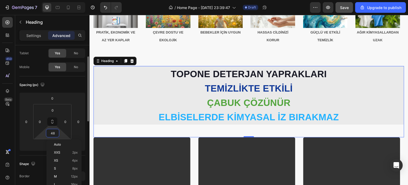
type input "0"
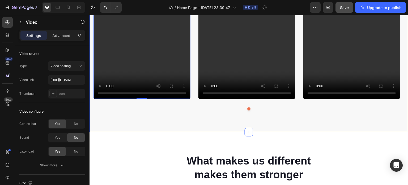
scroll to position [407, 0]
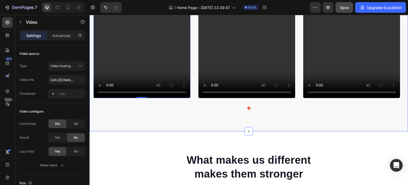
click at [268, 119] on div "⁠⁠⁠⁠⁠⁠⁠ TOPONE DETERJAN YAPRAKLARI TEMİZLİKTE ETKİLİ ÇABUK ÇÖZÜNÜR ELBİSELERDE …" at bounding box center [248, 8] width 319 height 246
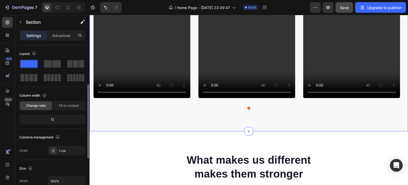
scroll to position [27, 0]
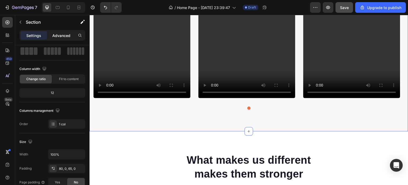
click at [62, 36] on p "Advanced" at bounding box center [61, 36] width 18 height 6
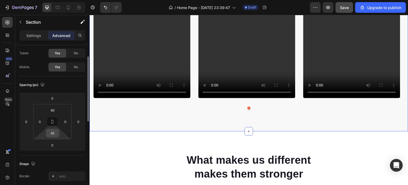
click at [54, 133] on input "65" at bounding box center [52, 133] width 11 height 8
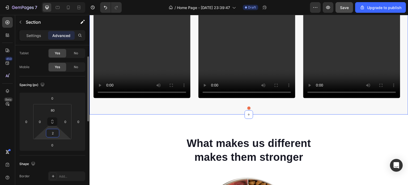
type input "25"
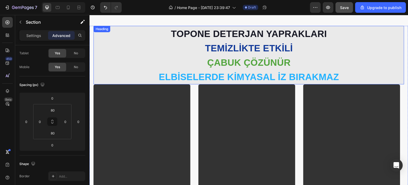
scroll to position [274, 0]
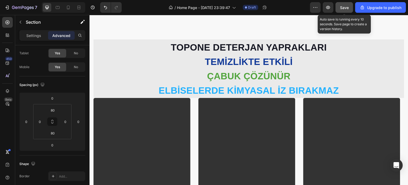
click at [343, 8] on span "Save" at bounding box center [344, 7] width 9 height 5
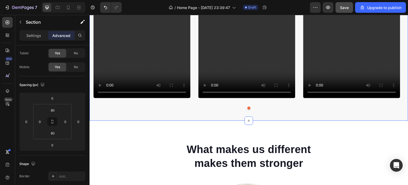
scroll to position [460, 0]
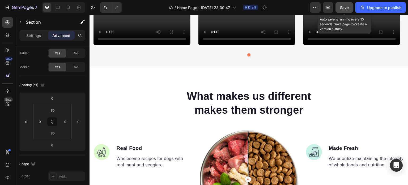
click at [342, 8] on span "Save" at bounding box center [344, 7] width 9 height 5
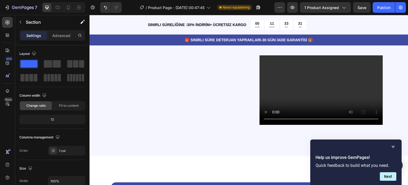
click at [393, 146] on icon "Hide survey" at bounding box center [392, 147] width 3 height 2
